Goal: Find specific page/section: Find specific page/section

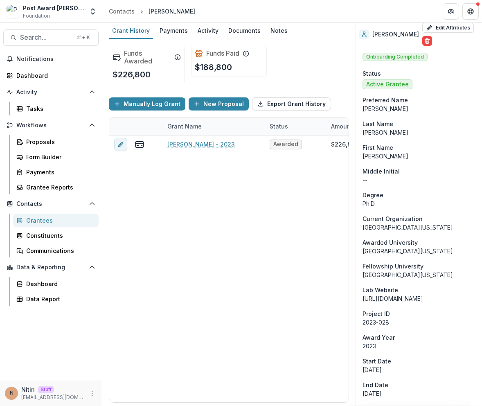
click at [438, 79] on ul "Active Grantee" at bounding box center [419, 84] width 113 height 10
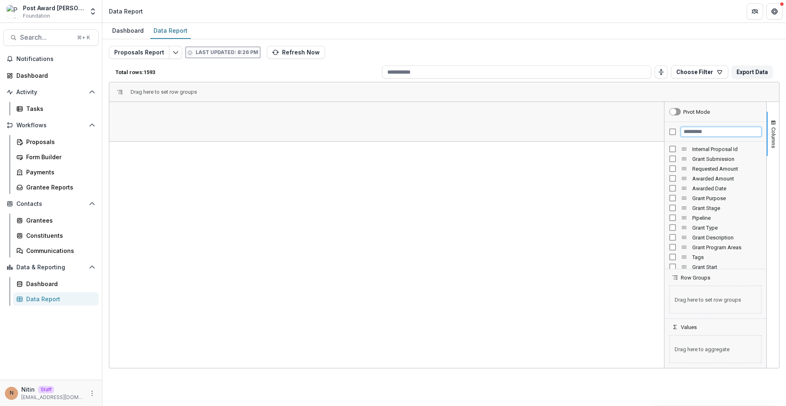
click at [695, 131] on input "Filter Columns Input" at bounding box center [721, 132] width 81 height 10
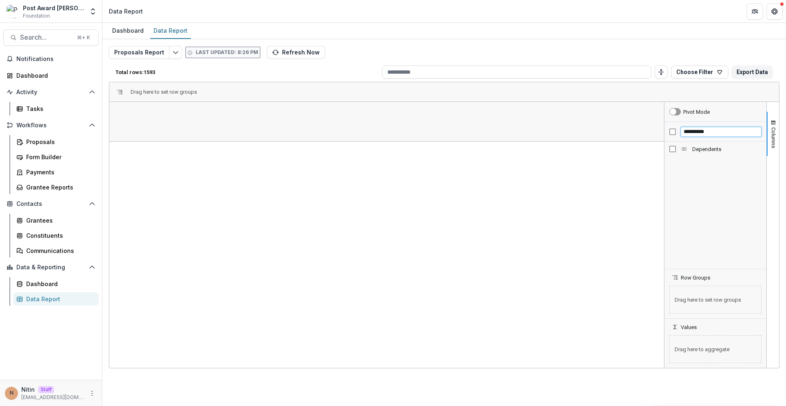
type input "**********"
click at [184, 131] on div at bounding box center [150, 132] width 82 height 20
click at [181, 132] on span "Open Filter Menu" at bounding box center [180, 132] width 7 height 7
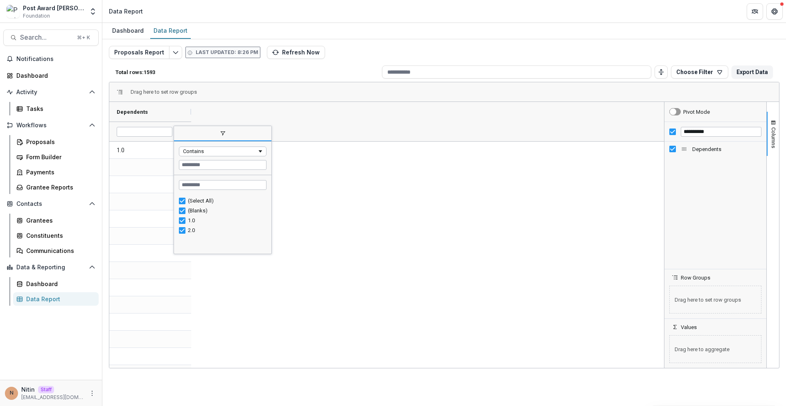
click at [192, 203] on div "(Select All)" at bounding box center [226, 201] width 76 height 6
click at [193, 208] on div "(Blanks)" at bounding box center [226, 211] width 76 height 6
click at [195, 210] on div "(Blanks)" at bounding box center [226, 211] width 76 height 6
click at [192, 218] on div "1.0" at bounding box center [223, 221] width 88 height 10
click at [191, 224] on div "1.0" at bounding box center [223, 221] width 88 height 10
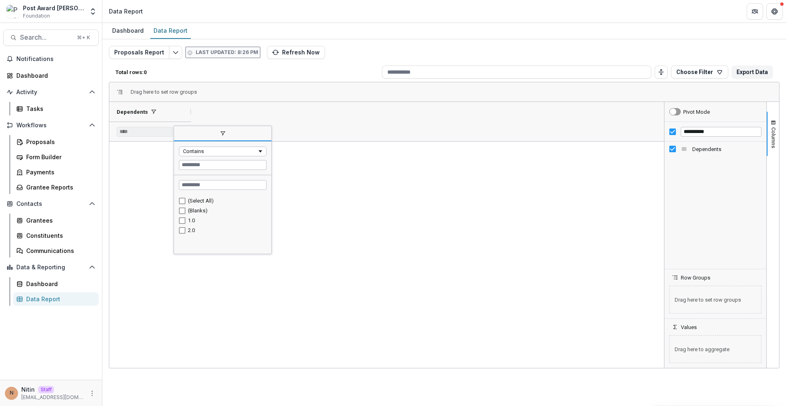
click at [189, 221] on div "1.0" at bounding box center [226, 220] width 76 height 6
click at [191, 228] on div "2.0" at bounding box center [226, 230] width 76 height 6
type input "**********"
click at [368, 220] on div "1.0 1.0 1.0 1.0 2.0 1.0 1.0 1.0 1.0 1.0 2.0 2.0 2.0 1.0 1.0 1.0" at bounding box center [385, 279] width 552 height 275
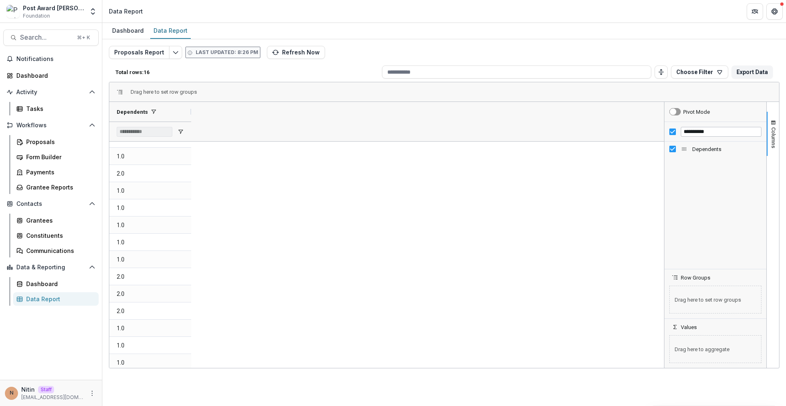
scroll to position [49, 0]
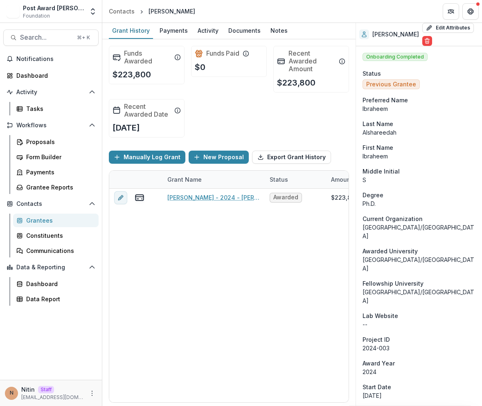
scroll to position [478, 0]
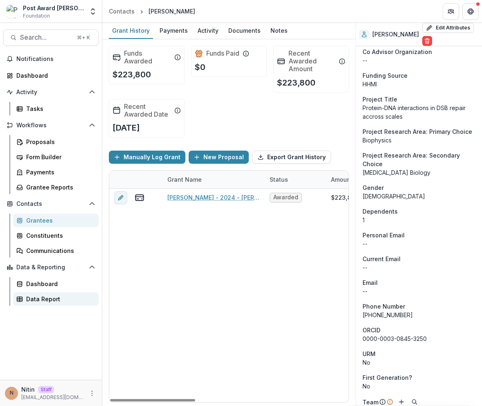
click at [57, 295] on div "Data Report" at bounding box center [59, 299] width 66 height 9
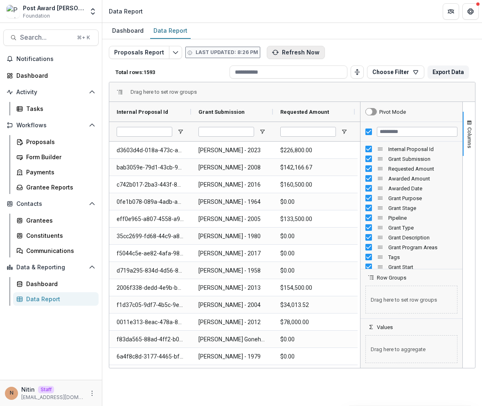
click at [281, 50] on button "Refresh Now" at bounding box center [296, 52] width 58 height 13
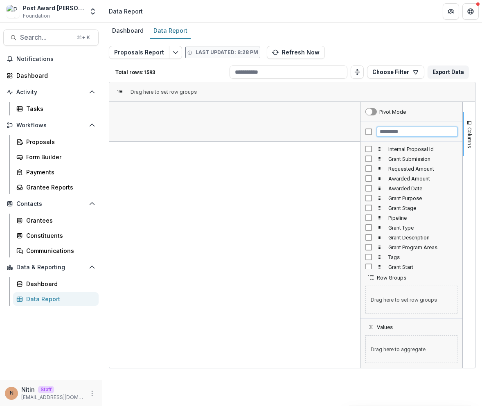
click at [390, 131] on input "Filter Columns Input" at bounding box center [417, 132] width 81 height 10
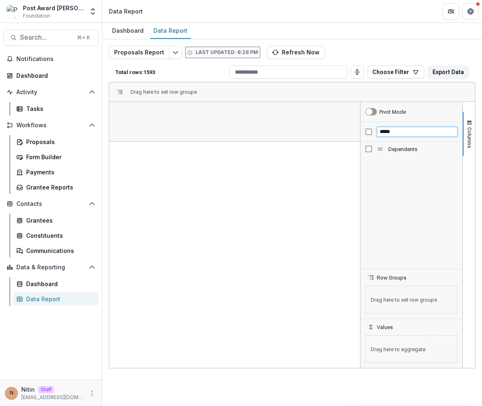
type input "*****"
click at [186, 131] on div at bounding box center [150, 132] width 82 height 20
click at [183, 132] on span "Open Filter Menu" at bounding box center [180, 132] width 7 height 7
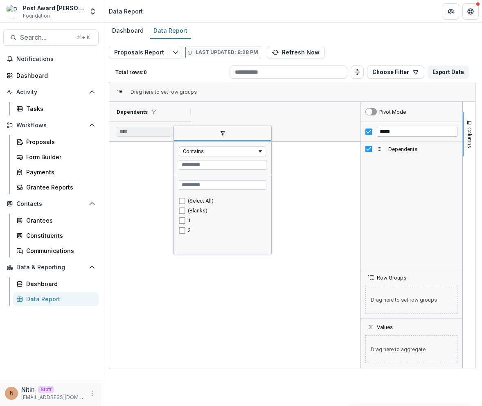
click at [183, 208] on div "(Blanks)" at bounding box center [223, 211] width 88 height 10
type input "*******"
click at [253, 298] on div "1 1 1 1 2 1 1 1 1 1 2 2 2 1 1 1" at bounding box center [233, 230] width 248 height 275
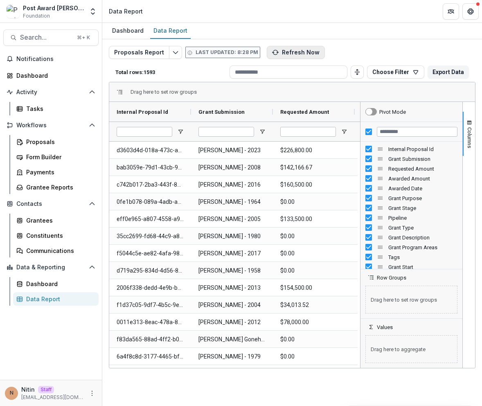
click at [275, 56] on button "Refresh Now" at bounding box center [296, 52] width 58 height 13
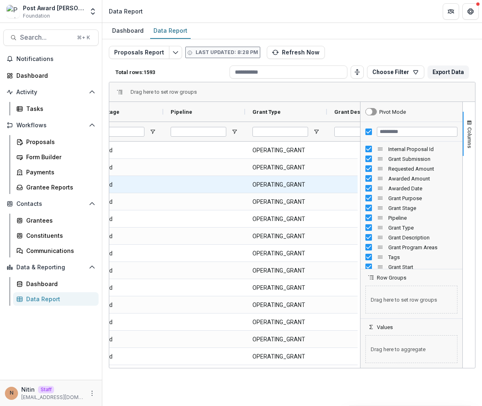
scroll to position [0, 621]
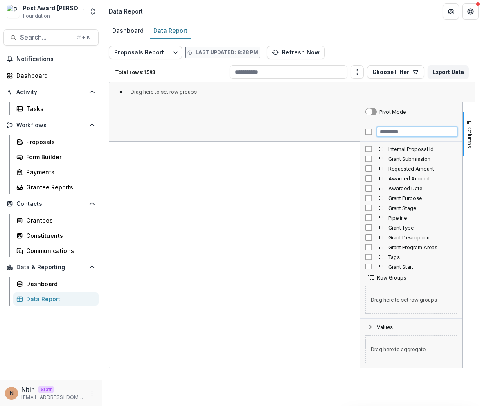
click at [388, 129] on input "Filter Columns Input" at bounding box center [417, 132] width 81 height 10
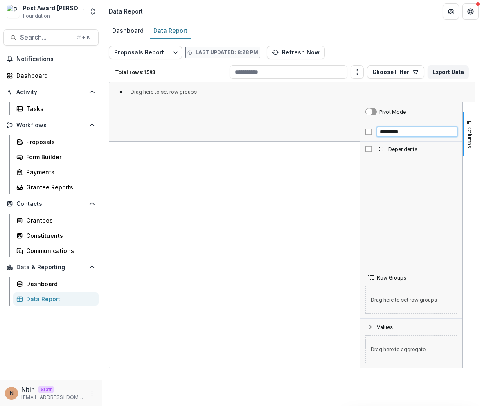
type input "*********"
click at [372, 149] on div "Dependents" at bounding box center [412, 149] width 92 height 10
click at [179, 131] on span "Open Filter Menu" at bounding box center [180, 132] width 7 height 7
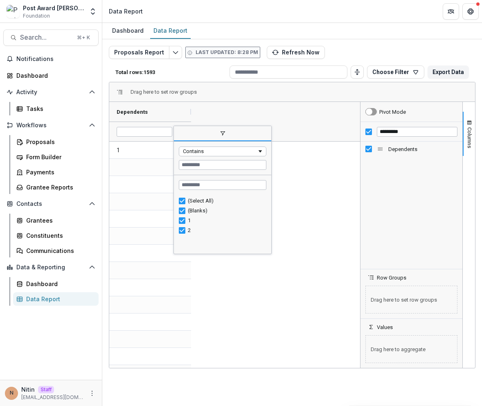
click at [189, 203] on div "(Select All)" at bounding box center [226, 201] width 76 height 6
type input "*******"
click at [280, 232] on div "1 1 1 1 2 1 1 1 1 1 2 2 2 1 1 1" at bounding box center [233, 279] width 248 height 275
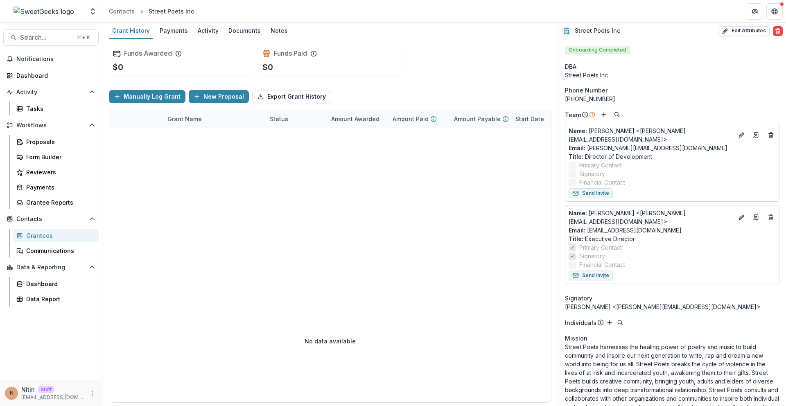
scroll to position [702, 0]
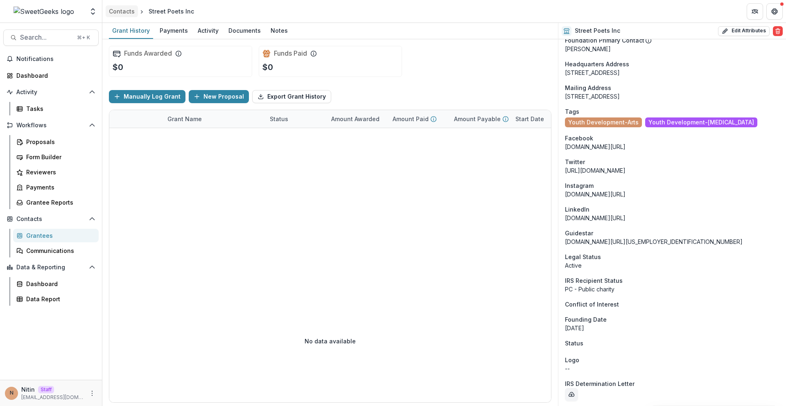
click at [128, 11] on div "Contacts" at bounding box center [122, 11] width 26 height 9
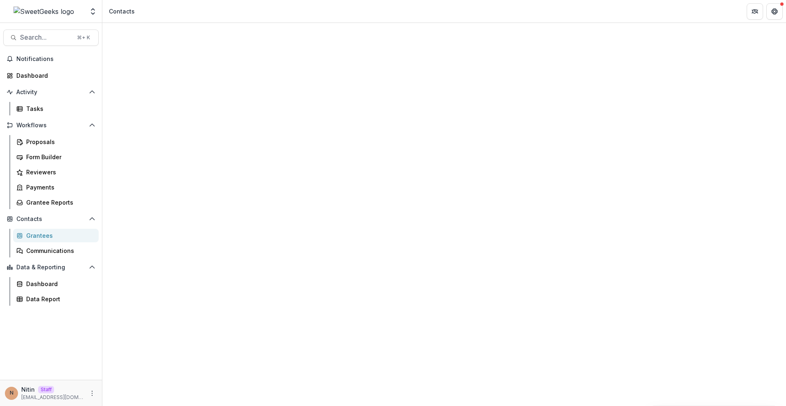
click at [158, 113] on input at bounding box center [175, 115] width 102 height 13
type input "******"
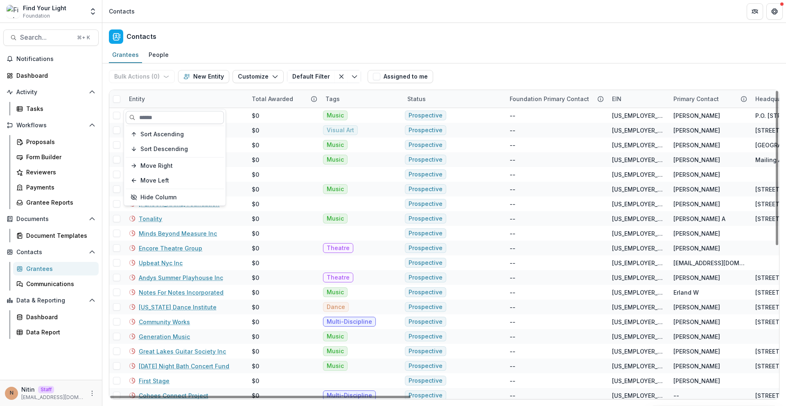
click at [149, 120] on input at bounding box center [175, 117] width 98 height 13
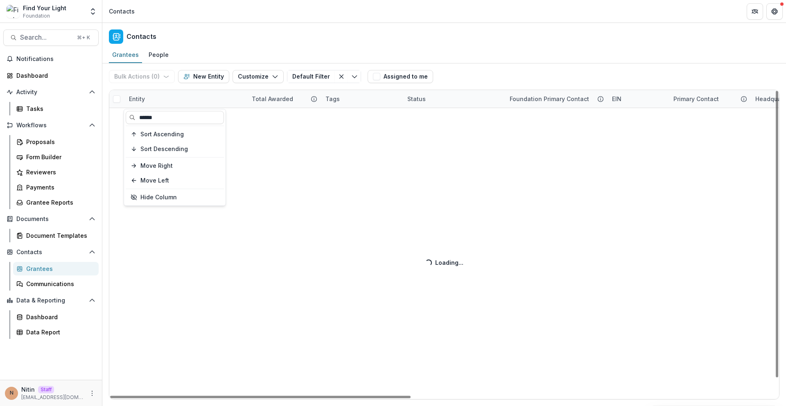
type input "******"
click at [215, 43] on div "Contacts" at bounding box center [444, 35] width 684 height 24
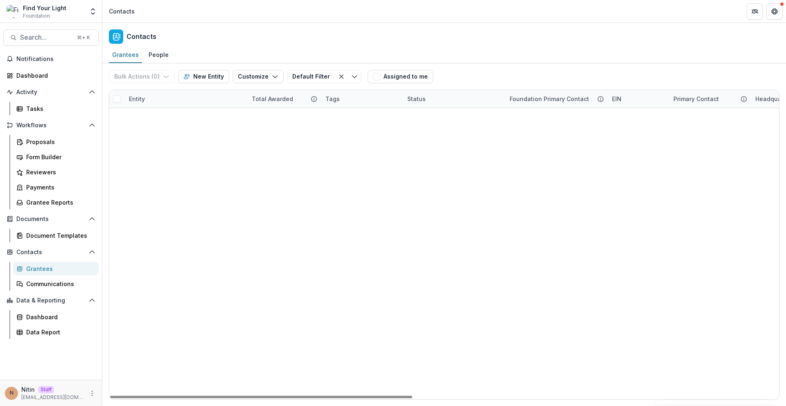
click at [162, 117] on link "Street Poets" at bounding box center [159, 115] width 17 height 9
